Goal: Task Accomplishment & Management: Complete application form

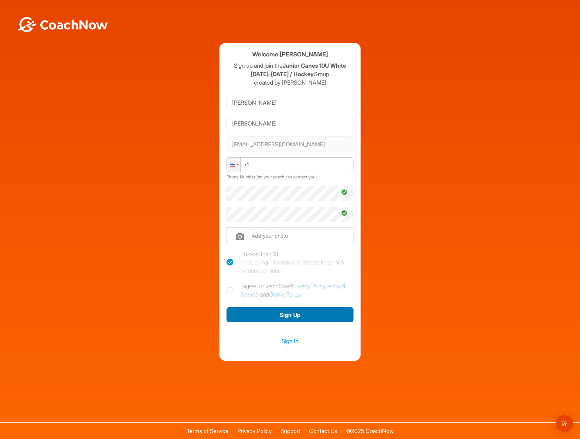
click at [280, 318] on button "Sign Up" at bounding box center [290, 314] width 127 height 15
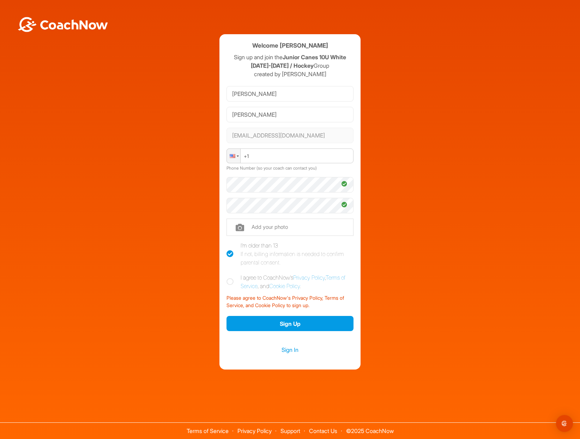
click at [232, 282] on icon at bounding box center [230, 281] width 7 height 7
click at [231, 278] on input "I agree to CoachNow's Privacy Policy , Terms of Service , and Cookie Policy ." at bounding box center [229, 276] width 5 height 5
checkbox input "true"
click at [248, 321] on button "Sign Up" at bounding box center [290, 323] width 127 height 15
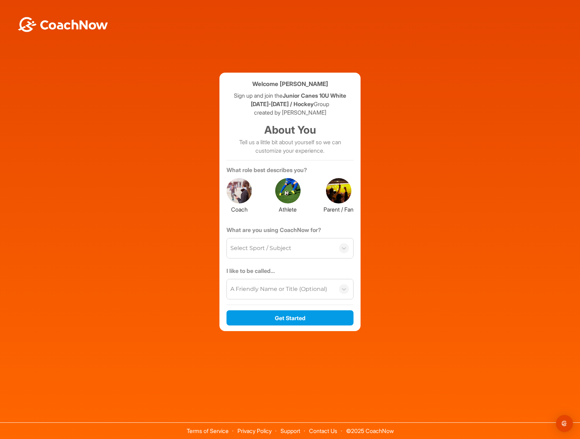
click at [336, 198] on div at bounding box center [338, 190] width 25 height 25
click at [288, 249] on div "Select Sport / Subject" at bounding box center [260, 248] width 61 height 8
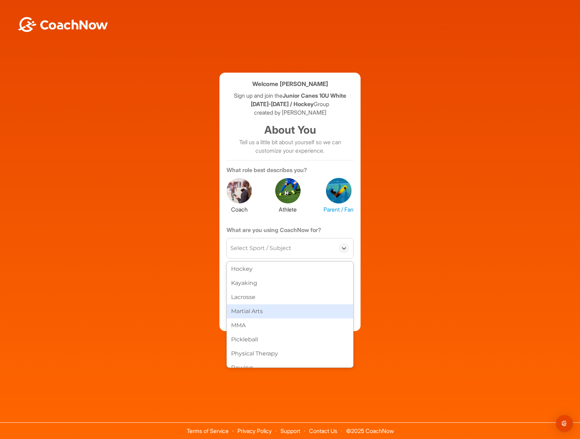
scroll to position [187, 0]
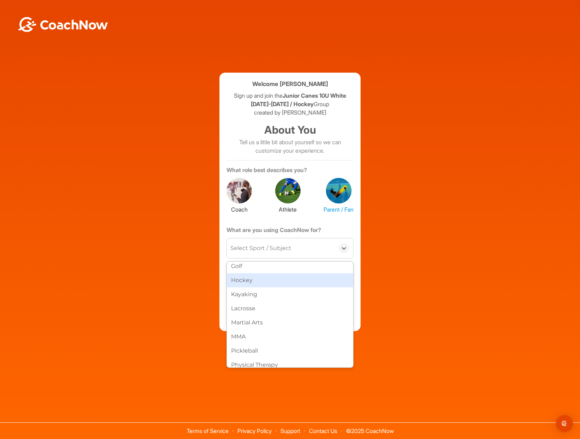
click at [257, 284] on div "Hockey" at bounding box center [290, 281] width 126 height 14
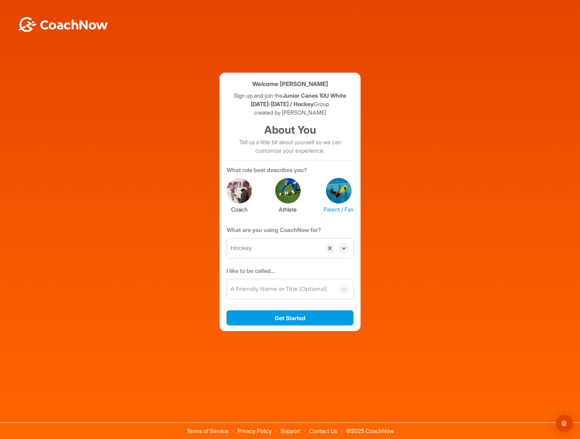
click at [260, 289] on div "A Friendly Name or Title (Optional)" at bounding box center [278, 289] width 97 height 8
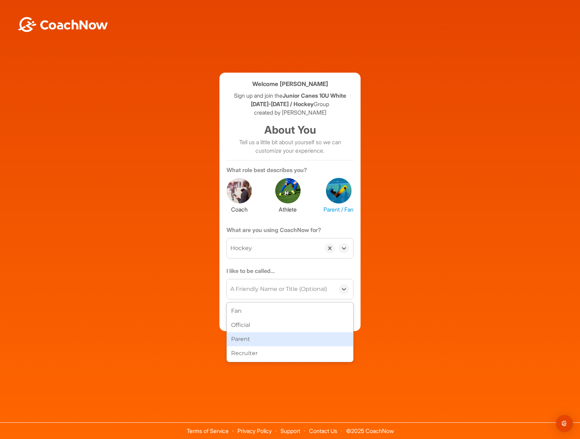
click at [263, 341] on div "Parent" at bounding box center [290, 339] width 126 height 14
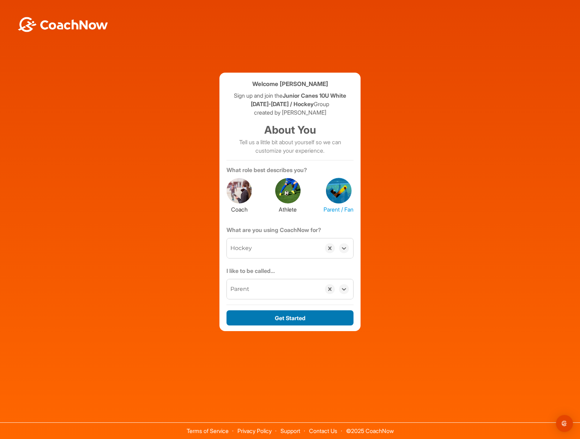
click at [279, 318] on button "Get Started" at bounding box center [290, 318] width 127 height 15
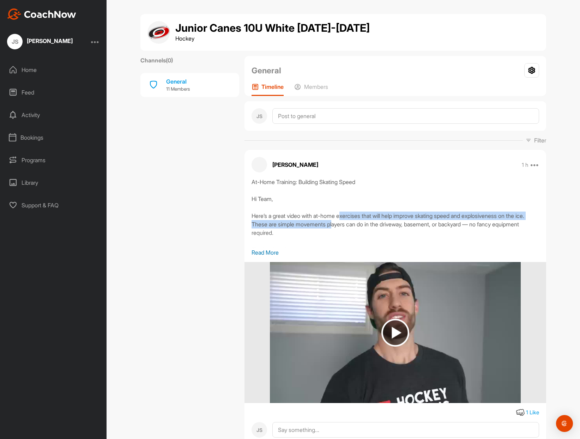
drag, startPoint x: 344, startPoint y: 217, endPoint x: 346, endPoint y: 229, distance: 11.7
click at [346, 229] on div "At-Home Training: Building Skating Speed Hi Team, Here’s a great video with at-…" at bounding box center [396, 213] width 288 height 71
